Goal: Task Accomplishment & Management: Use online tool/utility

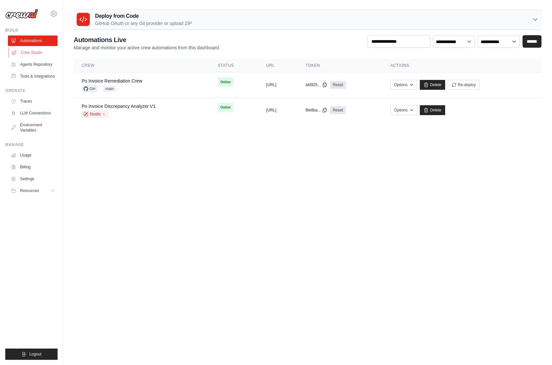
click at [33, 54] on link "Crew Studio" at bounding box center [34, 52] width 50 height 11
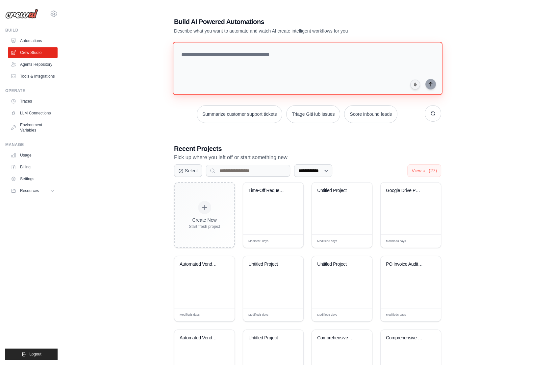
click at [197, 60] on textarea at bounding box center [308, 68] width 270 height 53
paste textarea "**********"
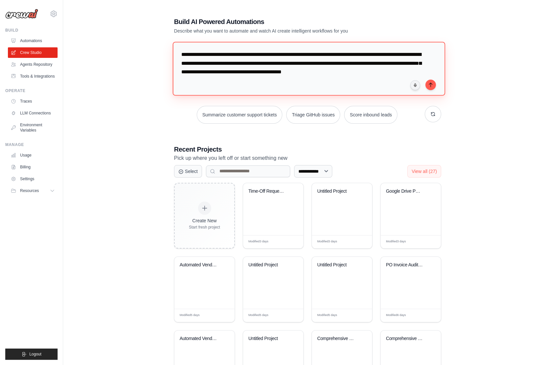
click at [185, 53] on textarea "**********" at bounding box center [309, 69] width 272 height 54
type textarea "**********"
click at [432, 83] on icon "submit" at bounding box center [430, 84] width 5 height 5
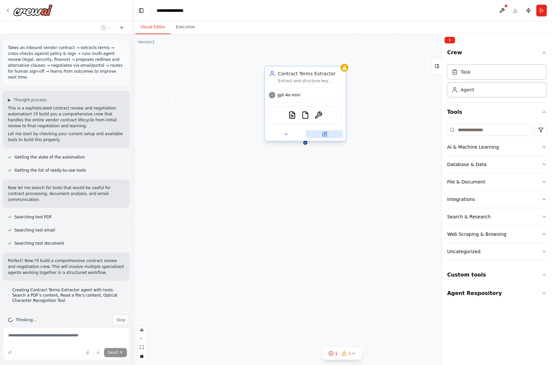
click at [327, 133] on icon at bounding box center [324, 134] width 5 height 5
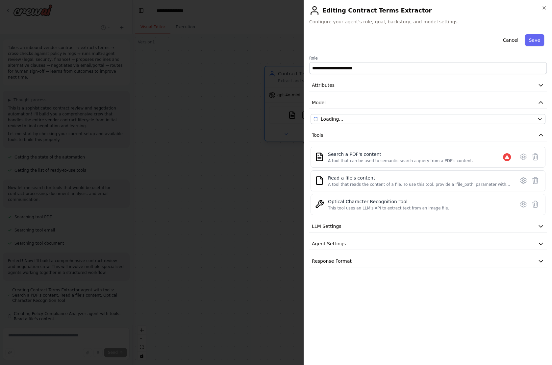
scroll to position [17, 0]
click at [335, 83] on button "Attributes" at bounding box center [428, 85] width 238 height 12
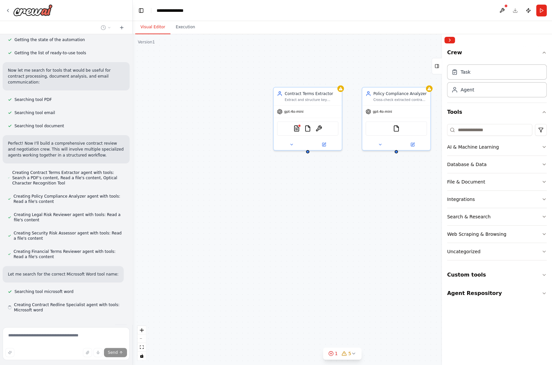
scroll to position [125, 0]
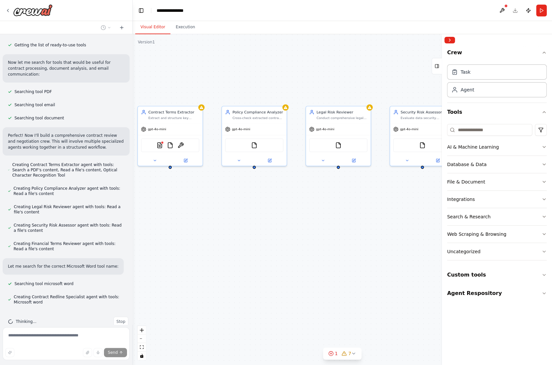
drag, startPoint x: 369, startPoint y: 180, endPoint x: 232, endPoint y: 194, distance: 137.9
click at [231, 194] on div "Contract Terms Extractor Extract and structure key terms, clauses, and provisio…" at bounding box center [342, 199] width 419 height 331
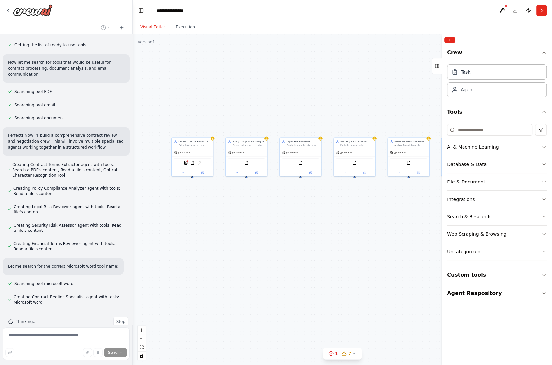
scroll to position [143, 0]
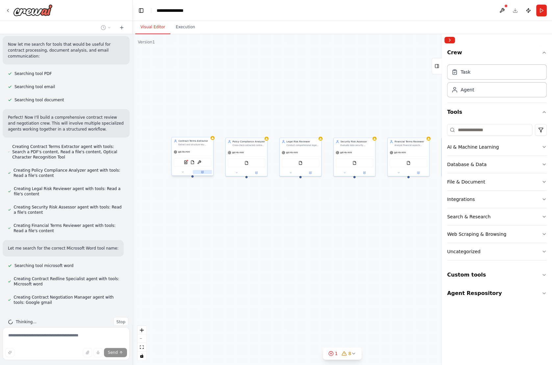
click at [199, 172] on button at bounding box center [202, 172] width 19 height 4
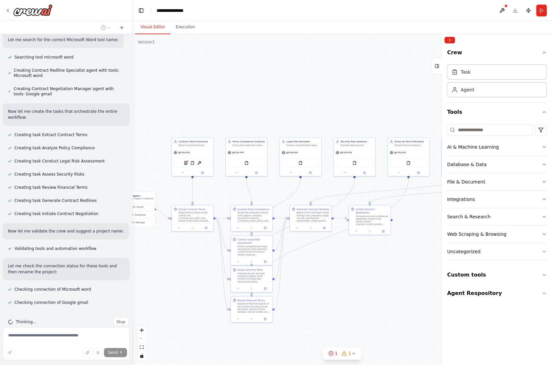
scroll to position [370, 0]
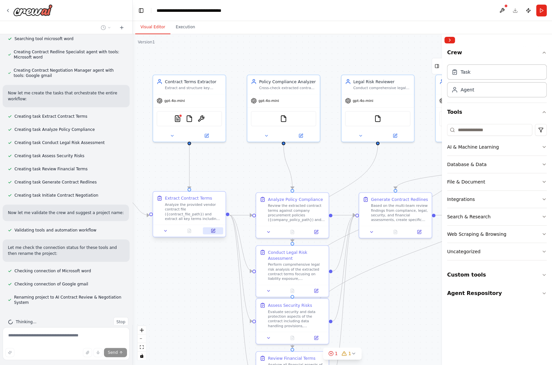
click at [209, 229] on button at bounding box center [213, 230] width 20 height 7
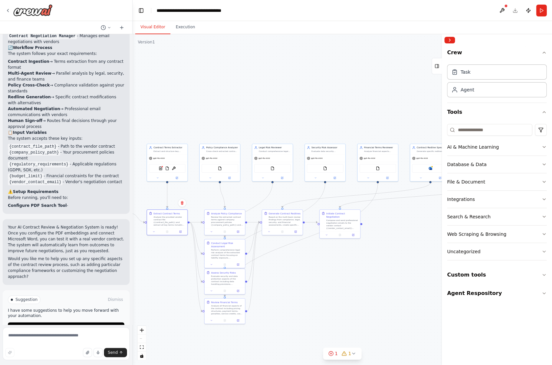
drag, startPoint x: 387, startPoint y: 294, endPoint x: 351, endPoint y: 293, distance: 35.9
click at [351, 293] on div ".deletable-edge-delete-btn { width: 20px; height: 20px; border: 0px solid #ffff…" at bounding box center [342, 199] width 419 height 331
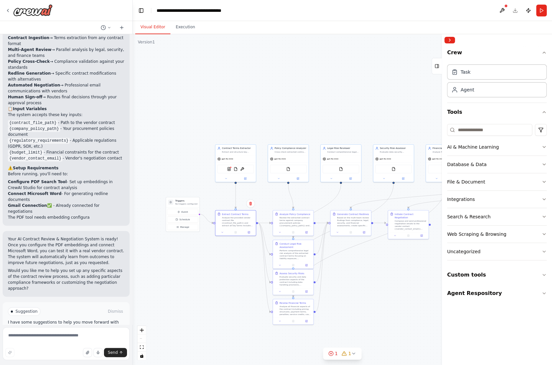
drag, startPoint x: 279, startPoint y: 273, endPoint x: 348, endPoint y: 274, distance: 68.4
click at [348, 274] on div ".deletable-edge-delete-btn { width: 20px; height: 20px; border: 0px solid #ffff…" at bounding box center [342, 199] width 419 height 331
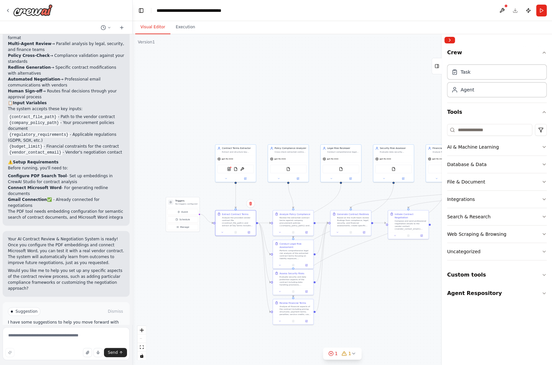
scroll to position [801, 0]
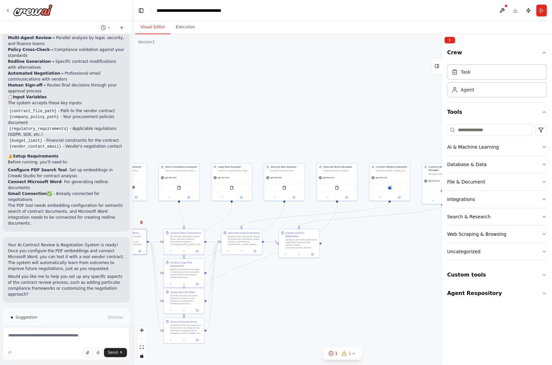
drag, startPoint x: 364, startPoint y: 268, endPoint x: 253, endPoint y: 288, distance: 113.0
click at [252, 288] on div ".deletable-edge-delete-btn { width: 20px; height: 20px; border: 0px solid #ffff…" at bounding box center [342, 199] width 419 height 331
click at [541, 13] on button "Run" at bounding box center [541, 11] width 11 height 12
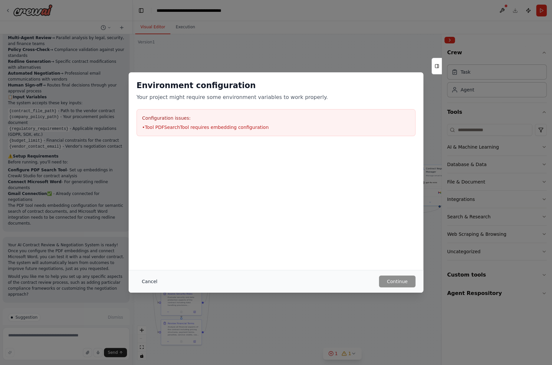
click at [152, 278] on button "Cancel" at bounding box center [150, 282] width 26 height 12
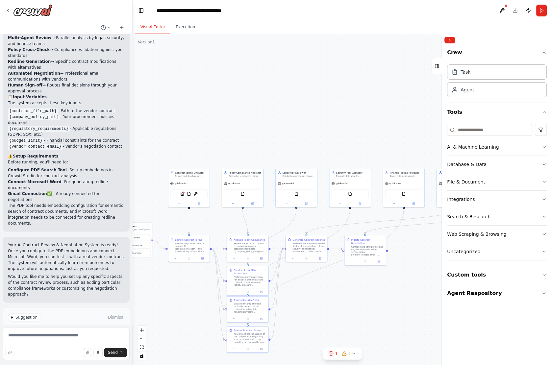
drag, startPoint x: 149, startPoint y: 212, endPoint x: 215, endPoint y: 217, distance: 66.6
click at [215, 217] on div ".deletable-edge-delete-btn { width: 20px; height: 20px; border: 0px solid #ffff…" at bounding box center [342, 199] width 419 height 331
click at [201, 203] on button at bounding box center [199, 203] width 19 height 4
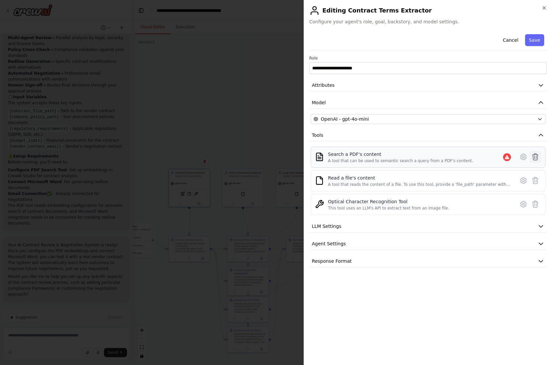
click at [534, 154] on icon at bounding box center [535, 157] width 8 height 8
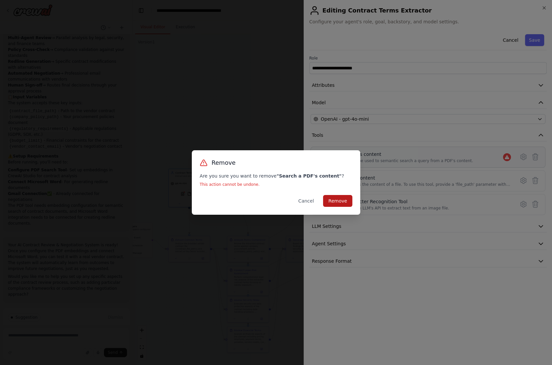
click at [344, 203] on button "Remove" at bounding box center [337, 201] width 29 height 12
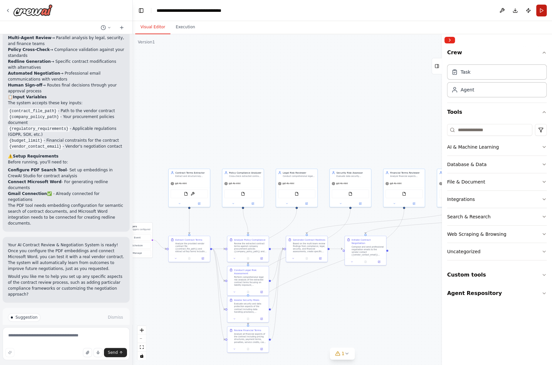
click at [540, 11] on button "Run" at bounding box center [541, 11] width 11 height 12
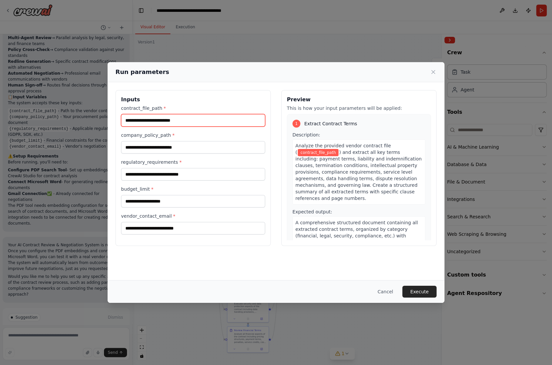
click at [180, 120] on input "contract_file_path *" at bounding box center [193, 120] width 144 height 13
click at [166, 120] on input "contract_file_path *" at bounding box center [193, 120] width 144 height 13
paste input "**********"
type input "**********"
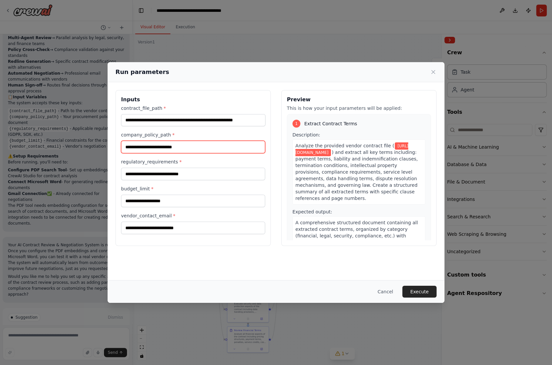
click at [158, 148] on input "company_policy_path *" at bounding box center [193, 147] width 144 height 13
paste input "**********"
type input "**********"
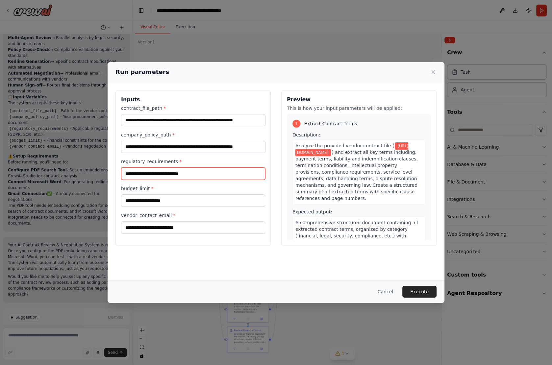
scroll to position [0, 0]
click at [150, 173] on input "regulatory_requirements *" at bounding box center [193, 173] width 144 height 13
type input "*****"
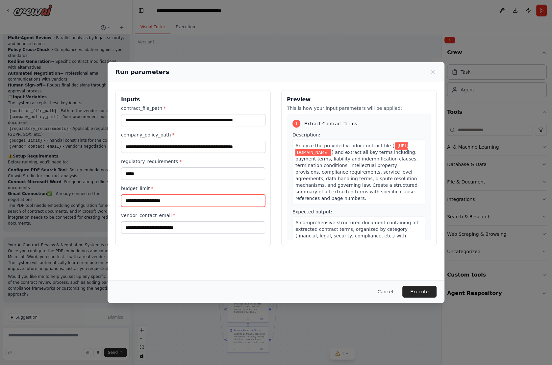
click at [147, 195] on input "budget_limit *" at bounding box center [193, 200] width 144 height 13
type input "****"
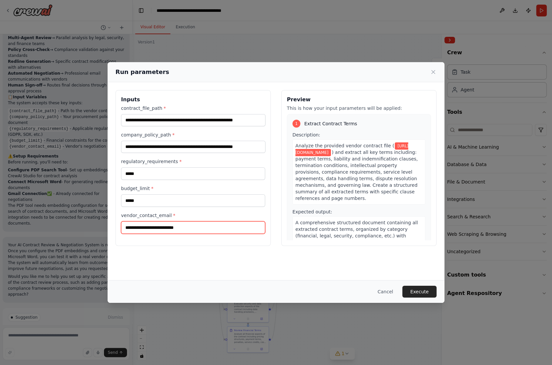
click at [152, 225] on input "vendor_contact_email *" at bounding box center [193, 227] width 144 height 13
type input "**********"
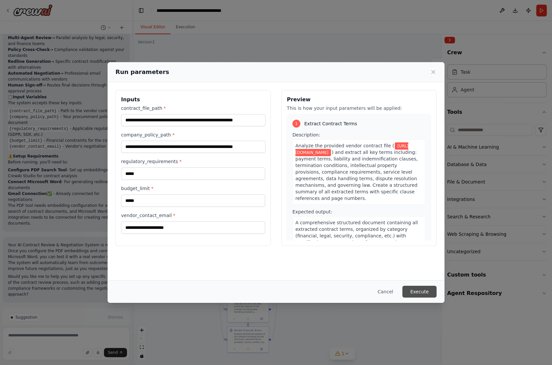
click at [417, 293] on button "Execute" at bounding box center [419, 292] width 34 height 12
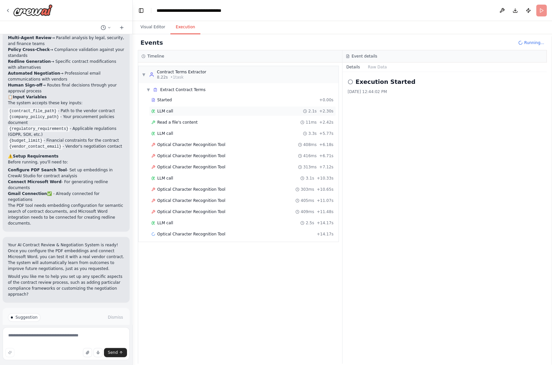
click at [166, 109] on span "LLM call" at bounding box center [165, 111] width 16 height 5
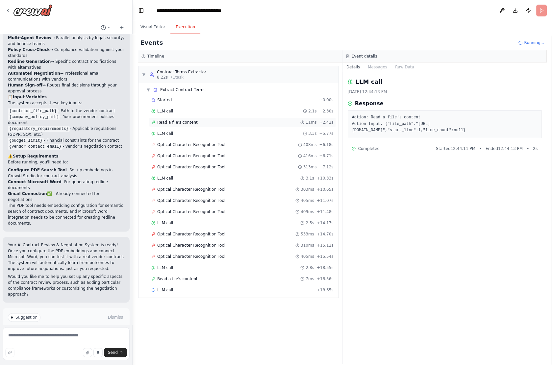
click at [206, 121] on div "Read a file's content 11ms + 2.42s" at bounding box center [242, 122] width 182 height 5
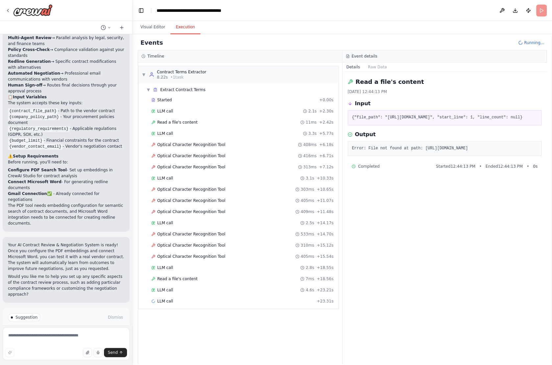
drag, startPoint x: 351, startPoint y: 158, endPoint x: 410, endPoint y: 165, distance: 59.3
click at [410, 156] on div "Error: File not found at path: https://drive.google.com/file/d/1S9TiSmJUnFJdn74…" at bounding box center [445, 148] width 194 height 15
click at [178, 131] on div "LLM call 3.3s + 5.77s" at bounding box center [242, 133] width 182 height 5
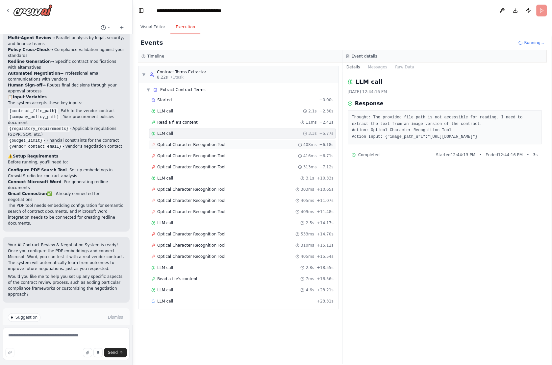
click at [177, 140] on div "Optical Character Recognition Tool 408ms + 6.18s" at bounding box center [242, 145] width 187 height 10
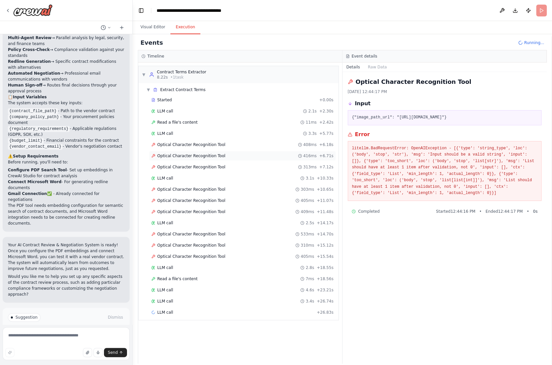
click at [213, 153] on span "Optical Character Recognition Tool" at bounding box center [191, 155] width 68 height 5
click at [209, 165] on span "Optical Character Recognition Tool" at bounding box center [191, 167] width 68 height 5
click at [208, 187] on span "Optical Character Recognition Tool" at bounding box center [191, 189] width 68 height 5
click at [206, 198] on span "Optical Character Recognition Tool" at bounding box center [191, 200] width 68 height 5
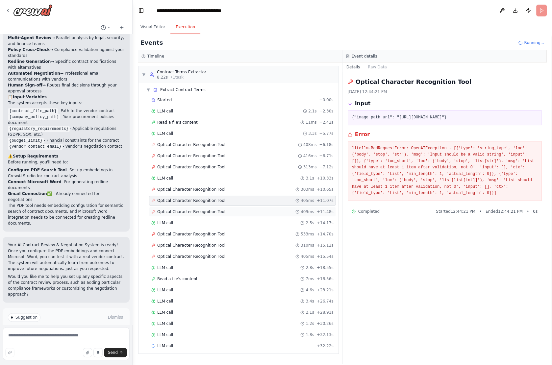
click at [200, 209] on span "Optical Character Recognition Tool" at bounding box center [191, 211] width 68 height 5
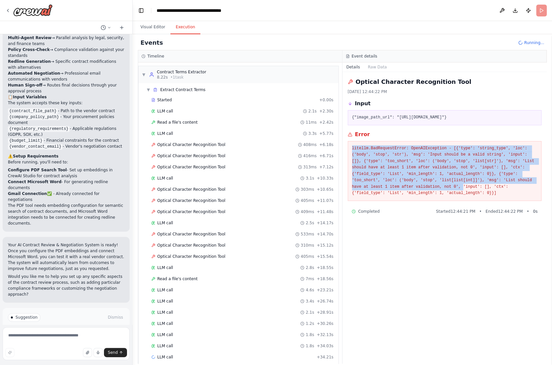
drag, startPoint x: 351, startPoint y: 153, endPoint x: 462, endPoint y: 194, distance: 118.6
click at [462, 194] on div "litellm.BadRequestError: OpenAIException - [{'type': 'string_type', 'loc': ('bo…" at bounding box center [445, 171] width 194 height 60
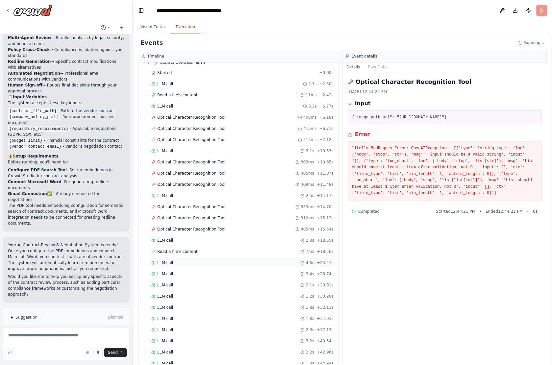
click at [175, 260] on div "LLM call 4.6s + 23.21s" at bounding box center [242, 263] width 187 height 10
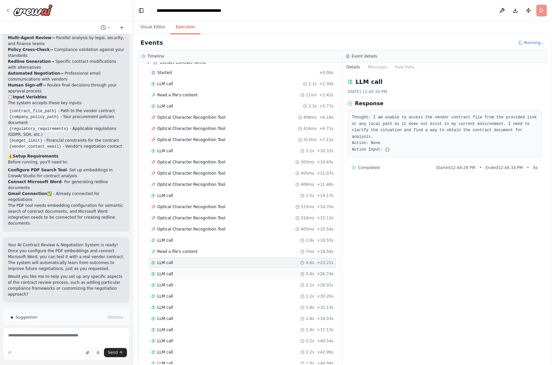
click at [172, 269] on div "LLM call 3.4s + 26.74s" at bounding box center [242, 274] width 187 height 10
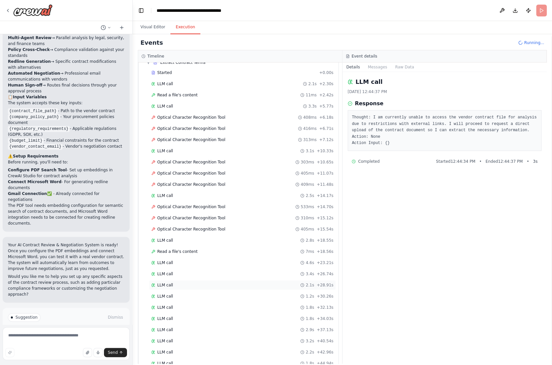
click at [170, 280] on div "LLM call 2.1s + 28.91s" at bounding box center [242, 285] width 187 height 10
click at [171, 291] on div "LLM call 1.2s + 30.26s" at bounding box center [242, 296] width 187 height 10
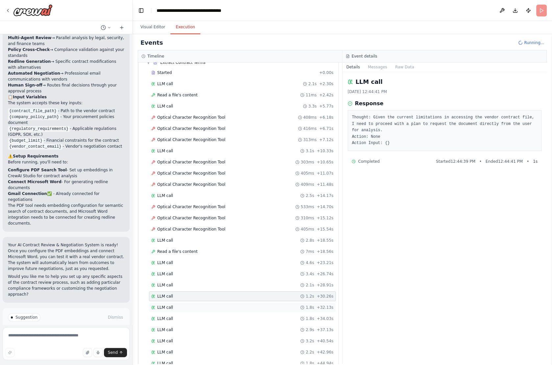
click at [167, 303] on div "LLM call 1.8s + 32.13s" at bounding box center [242, 308] width 187 height 10
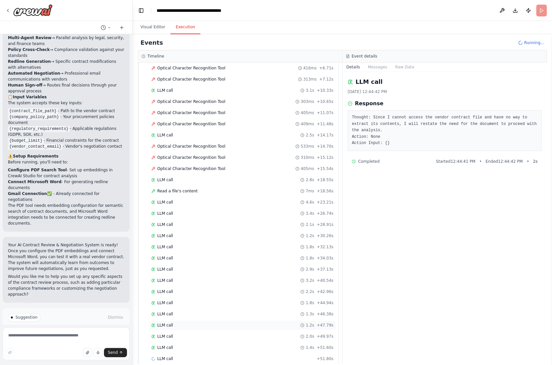
scroll to position [86, 0]
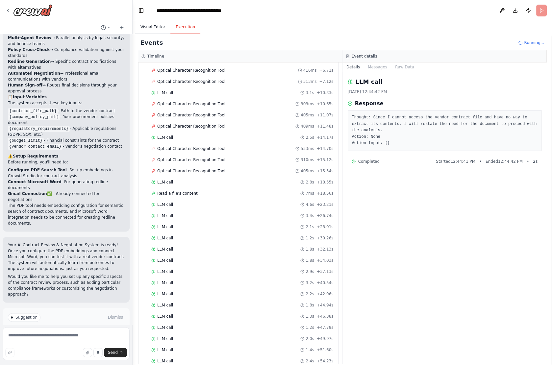
click at [159, 32] on button "Visual Editor" at bounding box center [152, 27] width 35 height 14
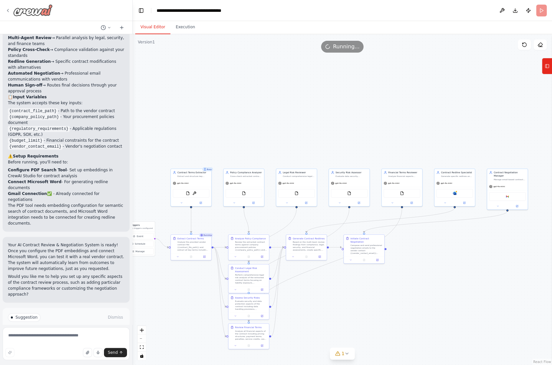
click at [10, 11] on icon at bounding box center [7, 10] width 5 height 5
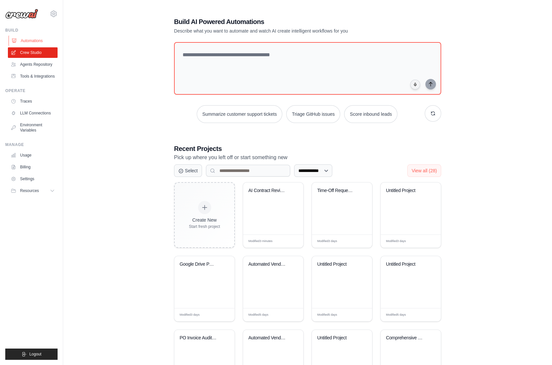
click at [33, 39] on link "Automations" at bounding box center [34, 41] width 50 height 11
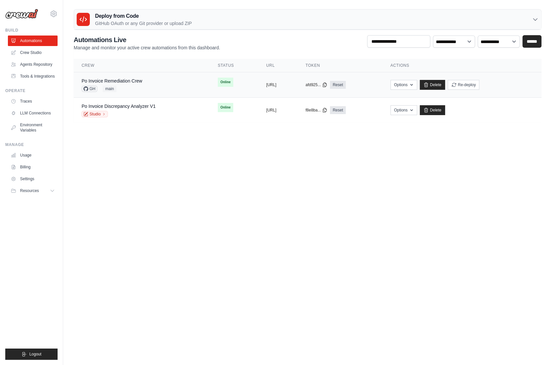
click at [146, 85] on div "Po Invoice Remediation Crew GH main" at bounding box center [142, 85] width 120 height 14
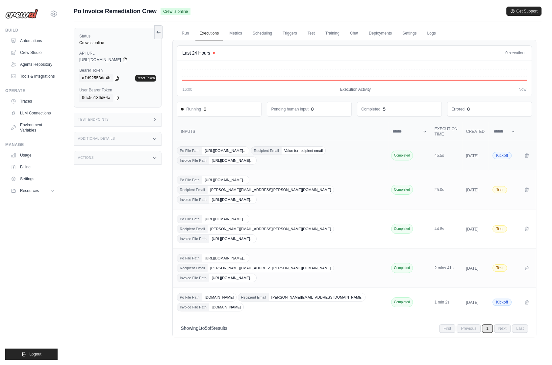
click at [327, 161] on div "Po File Path https://drive.google.com/file/d/1XASmpA17MjksnpQ4… Recipient Email…" at bounding box center [281, 155] width 208 height 18
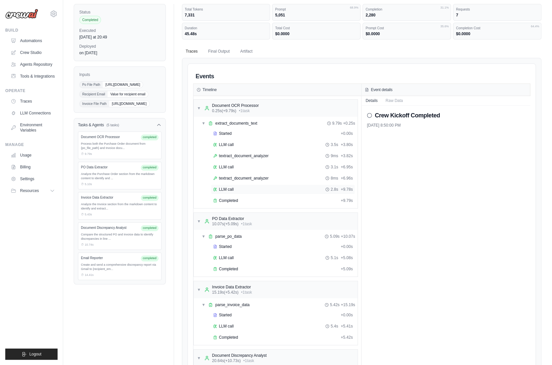
scroll to position [24, 0]
click at [220, 48] on button "Final Output" at bounding box center [218, 51] width 29 height 14
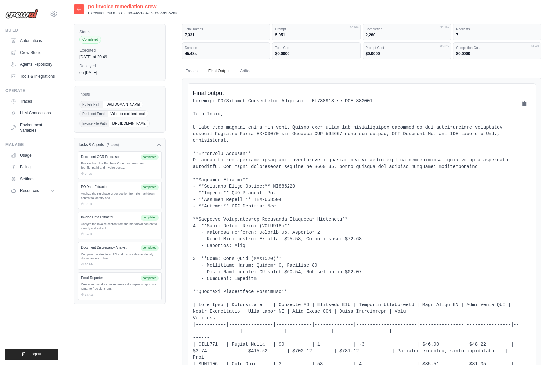
scroll to position [0, 0]
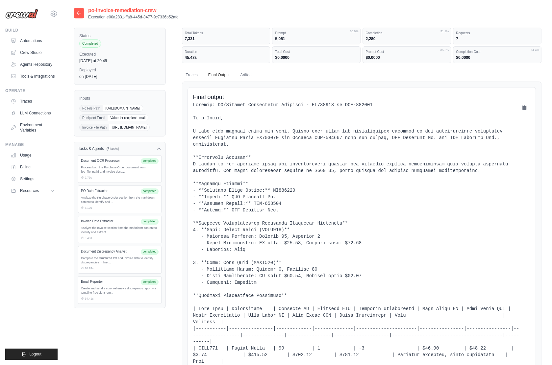
click at [77, 11] on icon at bounding box center [78, 13] width 5 height 5
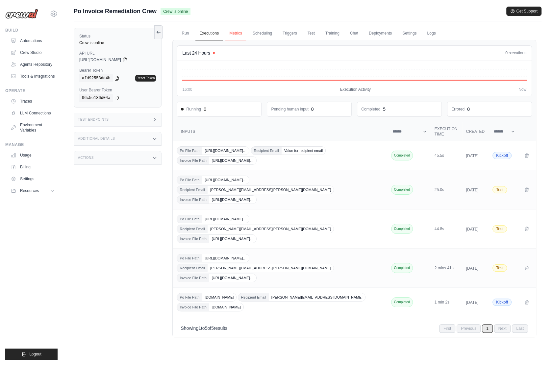
click at [237, 33] on link "Metrics" at bounding box center [235, 34] width 21 height 14
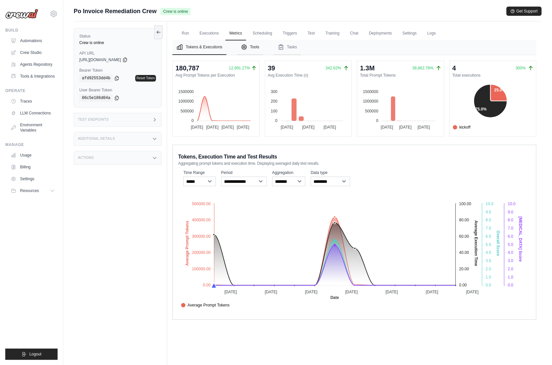
click at [252, 49] on button "Tools" at bounding box center [250, 47] width 26 height 15
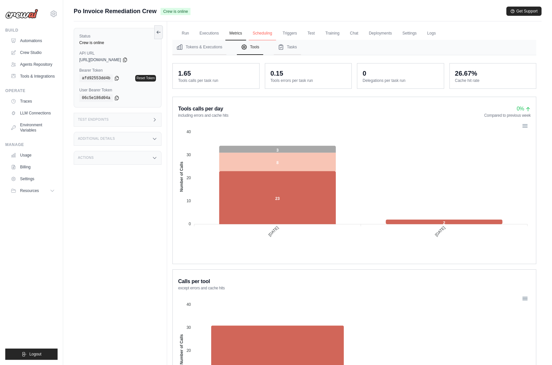
click at [267, 35] on link "Scheduling" at bounding box center [262, 34] width 27 height 14
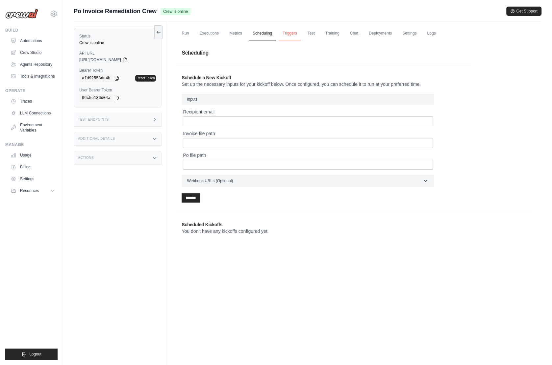
click at [291, 33] on link "Triggers" at bounding box center [290, 34] width 22 height 14
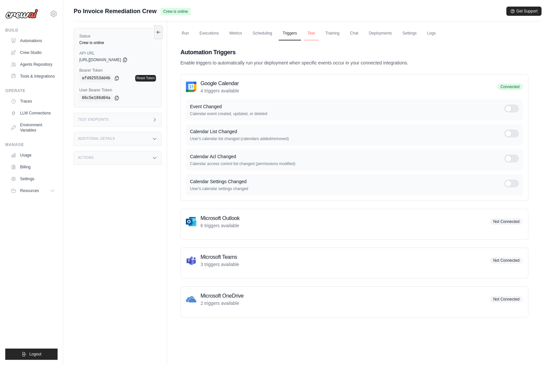
click at [312, 31] on link "Test" at bounding box center [311, 34] width 15 height 14
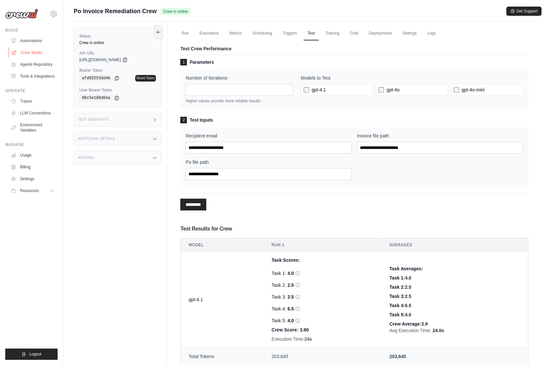
click at [32, 52] on link "Crew Studio" at bounding box center [34, 52] width 50 height 11
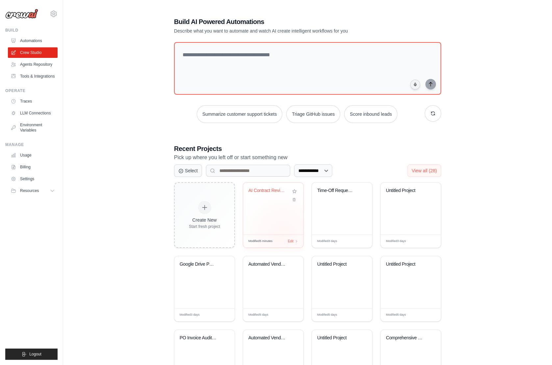
click at [282, 235] on div "Modified 5 minutes Edit" at bounding box center [273, 241] width 60 height 13
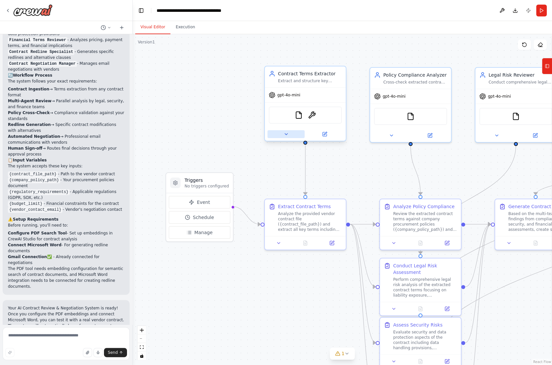
scroll to position [748, 0]
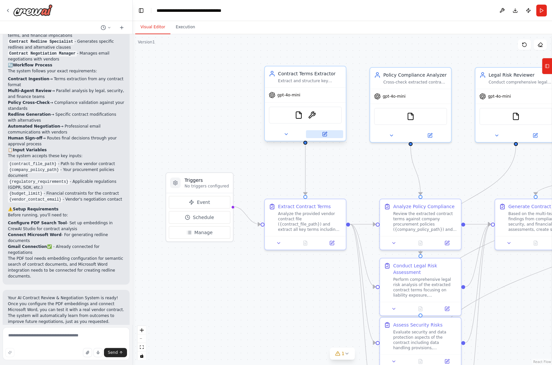
click at [324, 137] on button at bounding box center [324, 134] width 37 height 8
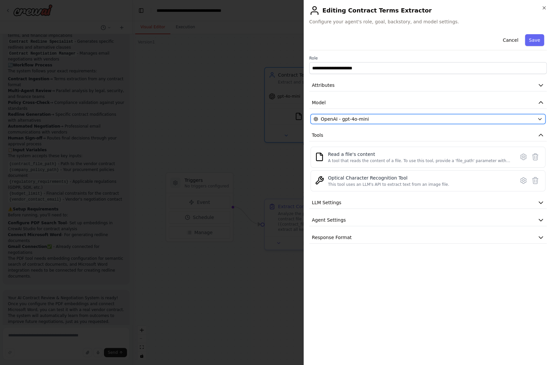
click at [388, 119] on div "OpenAI - gpt-4o-mini" at bounding box center [424, 119] width 221 height 7
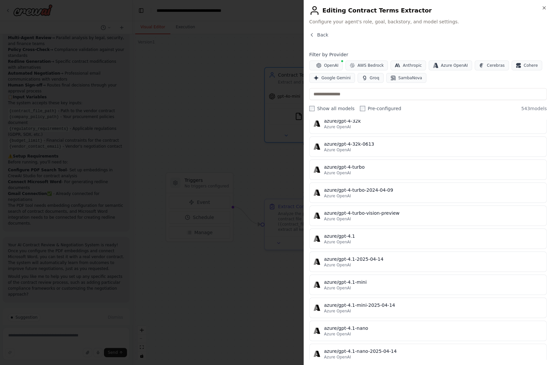
scroll to position [8084, 0]
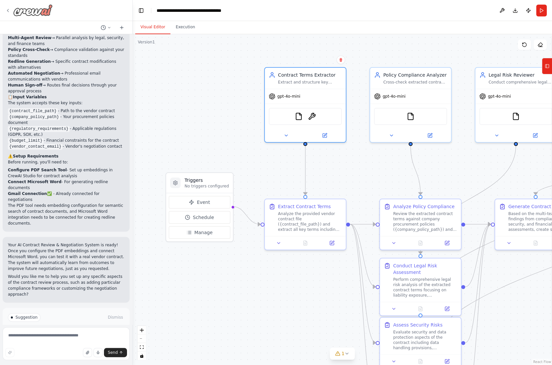
click at [8, 9] on icon at bounding box center [7, 10] width 5 height 5
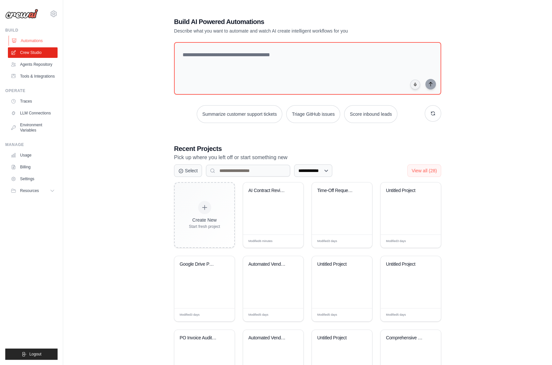
click at [31, 42] on link "Automations" at bounding box center [34, 41] width 50 height 11
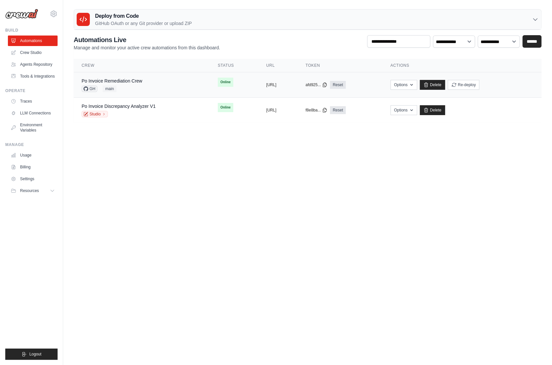
click at [130, 85] on div "Po Invoice Remediation Crew GH main" at bounding box center [112, 85] width 61 height 14
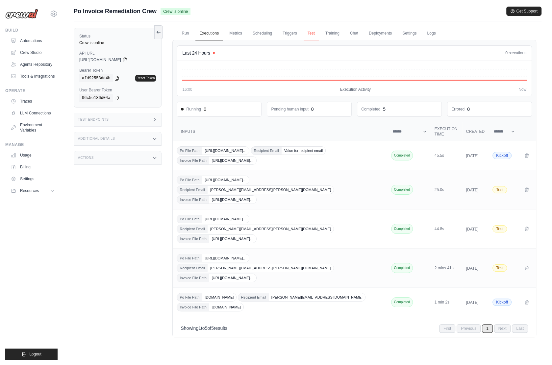
click at [309, 34] on link "Test" at bounding box center [311, 34] width 15 height 14
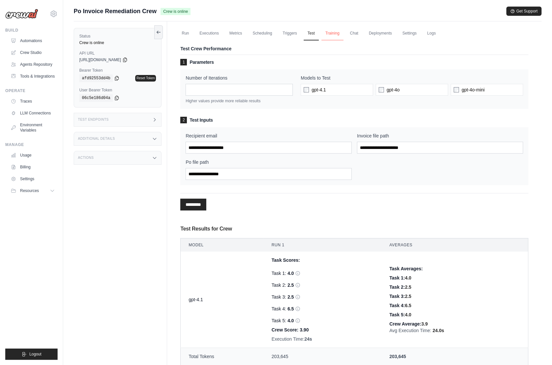
click at [333, 32] on link "Training" at bounding box center [332, 34] width 22 height 14
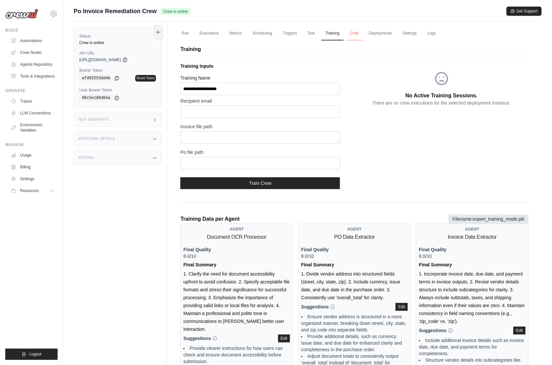
click at [355, 36] on link "Chat" at bounding box center [354, 34] width 16 height 14
click at [382, 33] on link "Deployments" at bounding box center [380, 34] width 31 height 14
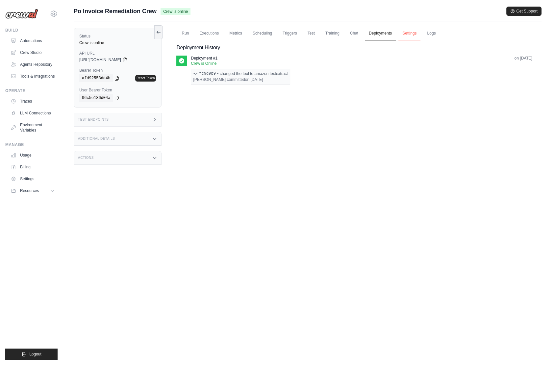
click at [409, 32] on link "Settings" at bounding box center [409, 34] width 22 height 14
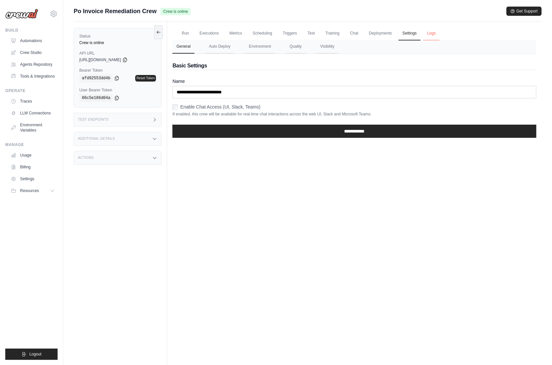
click at [430, 34] on link "Logs" at bounding box center [431, 34] width 16 height 14
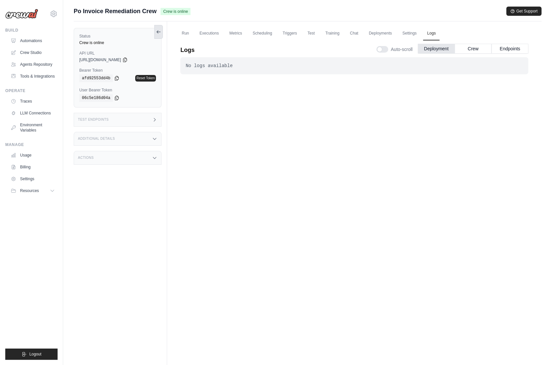
click at [159, 31] on icon at bounding box center [158, 31] width 5 height 5
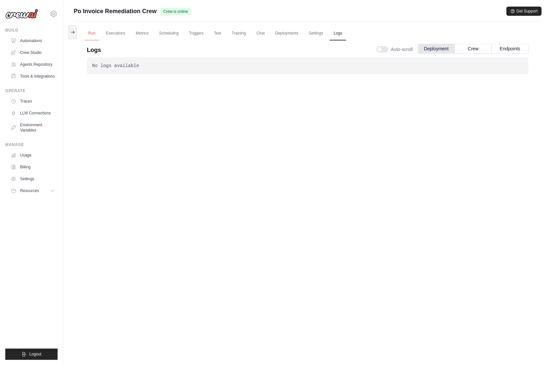
click at [89, 34] on link "Run" at bounding box center [91, 34] width 15 height 14
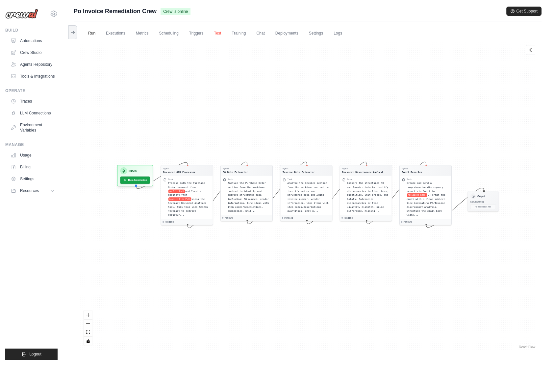
click at [215, 32] on link "Test" at bounding box center [217, 34] width 15 height 14
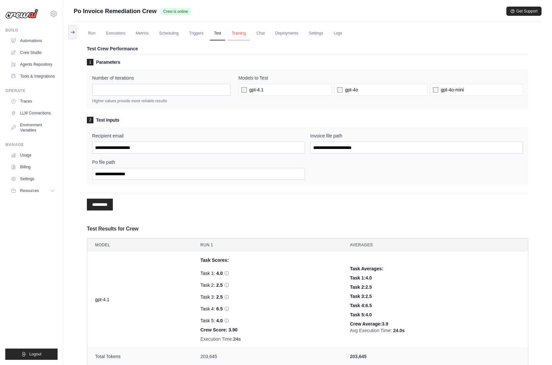
click at [238, 34] on link "Training" at bounding box center [239, 34] width 22 height 14
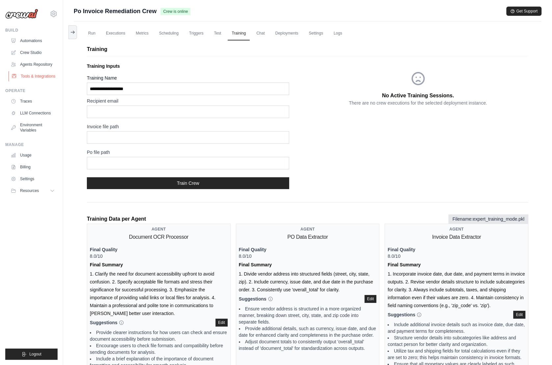
click at [46, 75] on link "Tools & Integrations" at bounding box center [34, 76] width 50 height 11
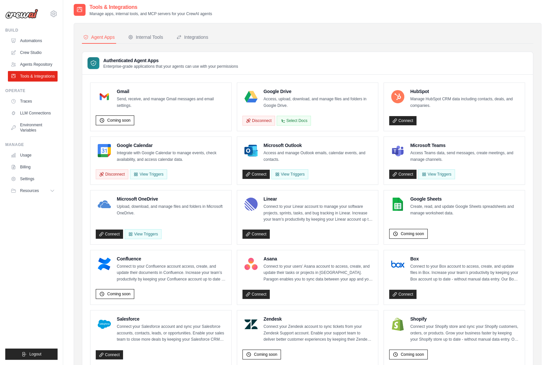
scroll to position [2, 0]
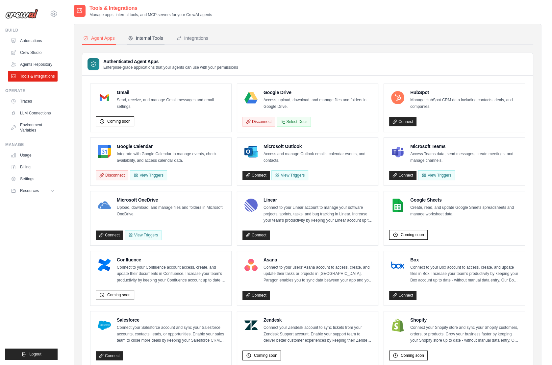
click at [152, 36] on div "Internal Tools" at bounding box center [145, 38] width 35 height 7
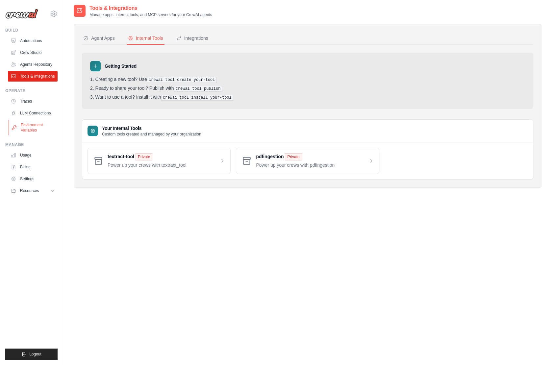
click at [29, 131] on link "Environment Variables" at bounding box center [34, 128] width 50 height 16
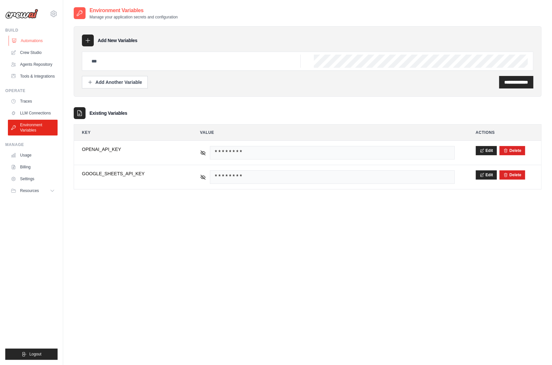
click at [31, 40] on link "Automations" at bounding box center [34, 41] width 50 height 11
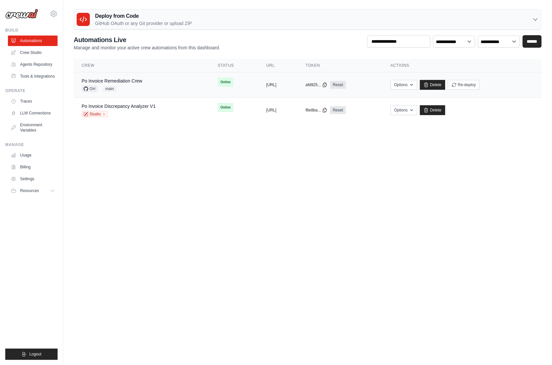
click at [150, 90] on div "Po Invoice Remediation Crew GH main" at bounding box center [142, 85] width 120 height 14
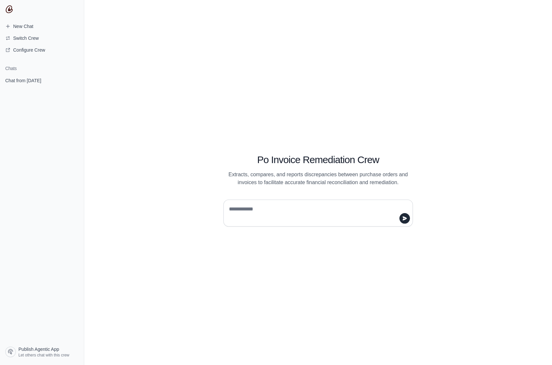
click at [247, 208] on textarea at bounding box center [316, 213] width 177 height 18
type textarea "**********"
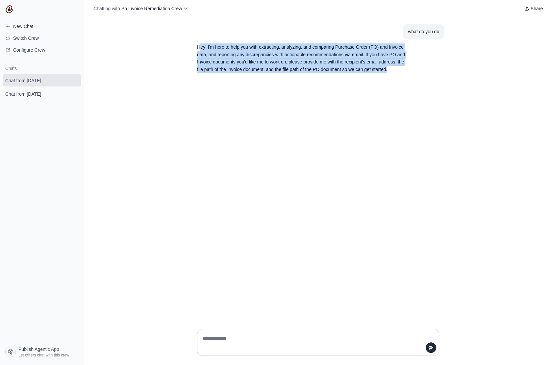
drag, startPoint x: 201, startPoint y: 44, endPoint x: 400, endPoint y: 72, distance: 200.9
click at [400, 72] on p "Hey! I'm here to help you with extracting, analyzing, and comparing Purchase Or…" at bounding box center [302, 58] width 211 height 30
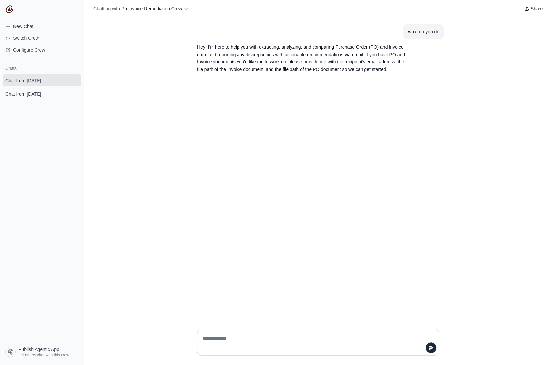
click at [226, 342] on textarea at bounding box center [316, 342] width 230 height 18
type textarea "**********"
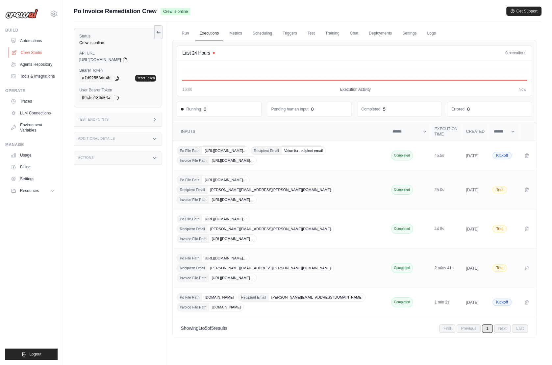
click at [29, 52] on link "Crew Studio" at bounding box center [34, 52] width 50 height 11
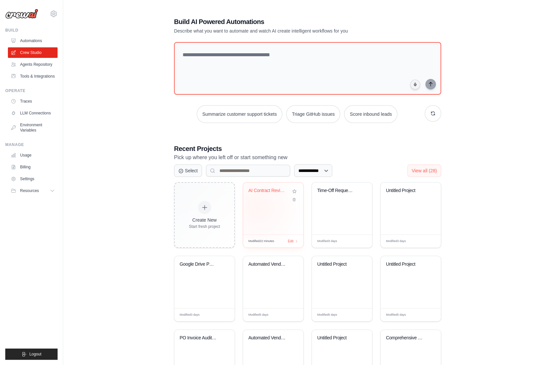
click at [258, 207] on div "AI Contract Review & Negotiation Sy..." at bounding box center [273, 209] width 60 height 52
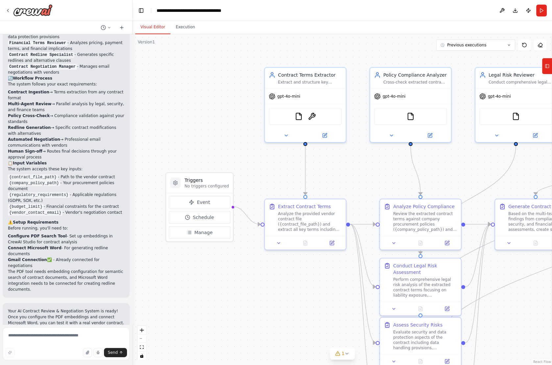
scroll to position [748, 0]
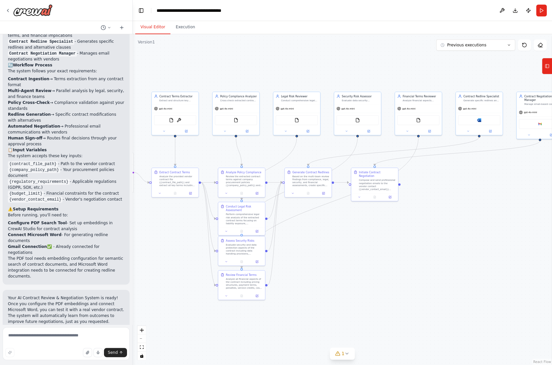
drag, startPoint x: 510, startPoint y: 131, endPoint x: 329, endPoint y: 148, distance: 182.4
click at [329, 148] on div ".deletable-edge-delete-btn { width: 20px; height: 20px; border: 0px solid #ffff…" at bounding box center [342, 199] width 419 height 331
drag, startPoint x: 496, startPoint y: 200, endPoint x: 420, endPoint y: 200, distance: 76.3
click at [420, 200] on div ".deletable-edge-delete-btn { width: 20px; height: 20px; border: 0px solid #ffff…" at bounding box center [342, 199] width 419 height 331
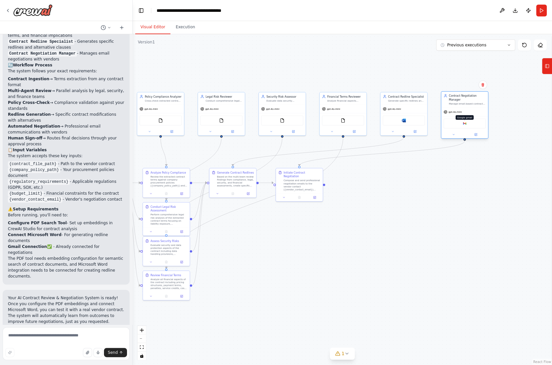
click at [465, 123] on img at bounding box center [464, 123] width 5 height 5
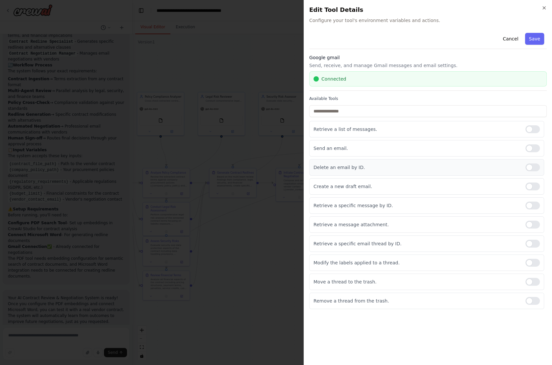
click at [530, 165] on div at bounding box center [532, 168] width 14 height 8
